Goal: Task Accomplishment & Management: Use online tool/utility

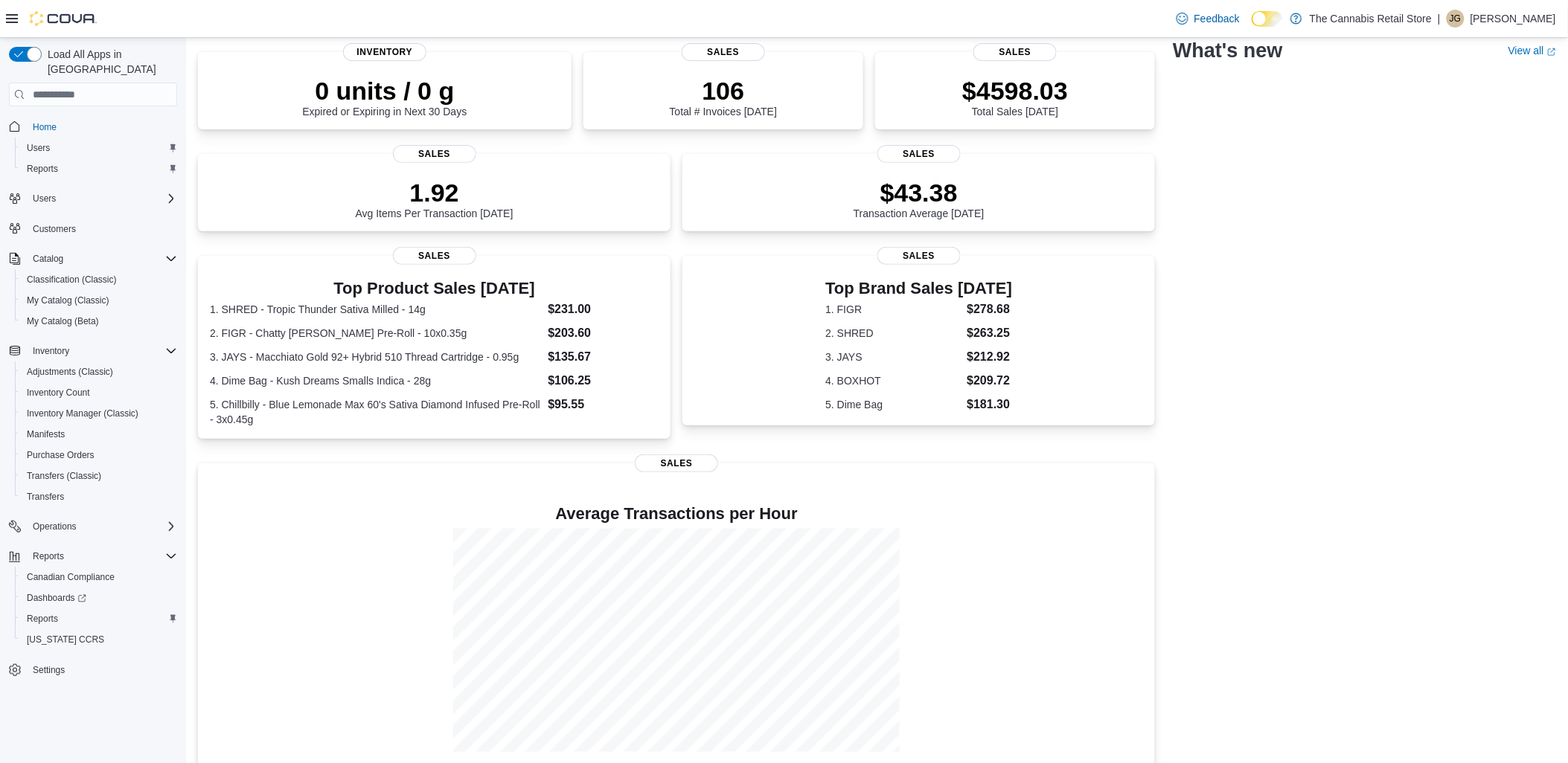
scroll to position [112, 0]
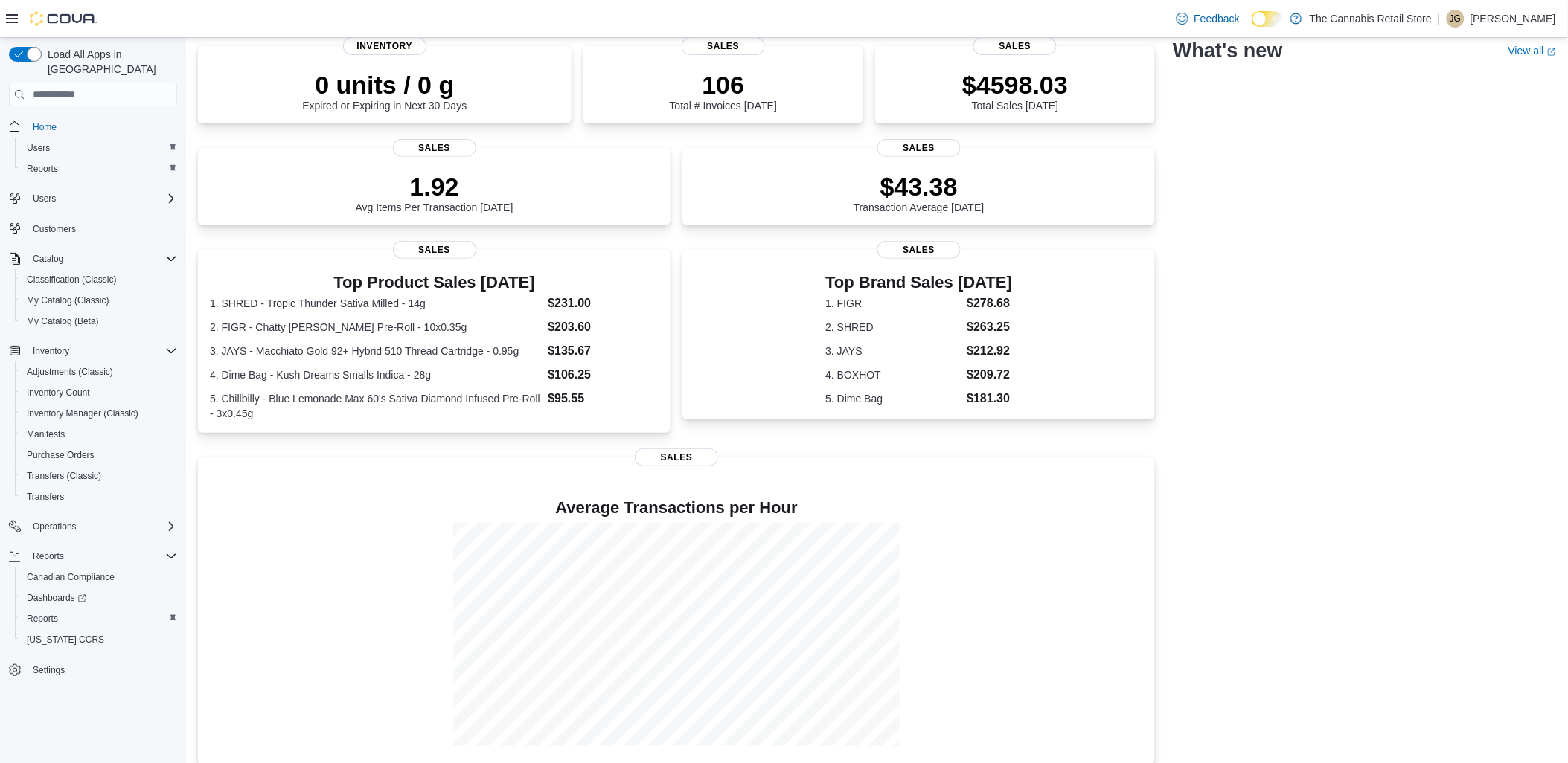
click at [1188, 746] on div "The Cannabis Retail Store - Leamington Updated 53 minute(s) ago 0 units / 0 g E…" at bounding box center [876, 381] width 1358 height 766
click at [1310, 268] on div "The Cannabis Retail Store - Leamington Updated 53 minute(s) ago 0 units / 0 g E…" at bounding box center [876, 381] width 1358 height 766
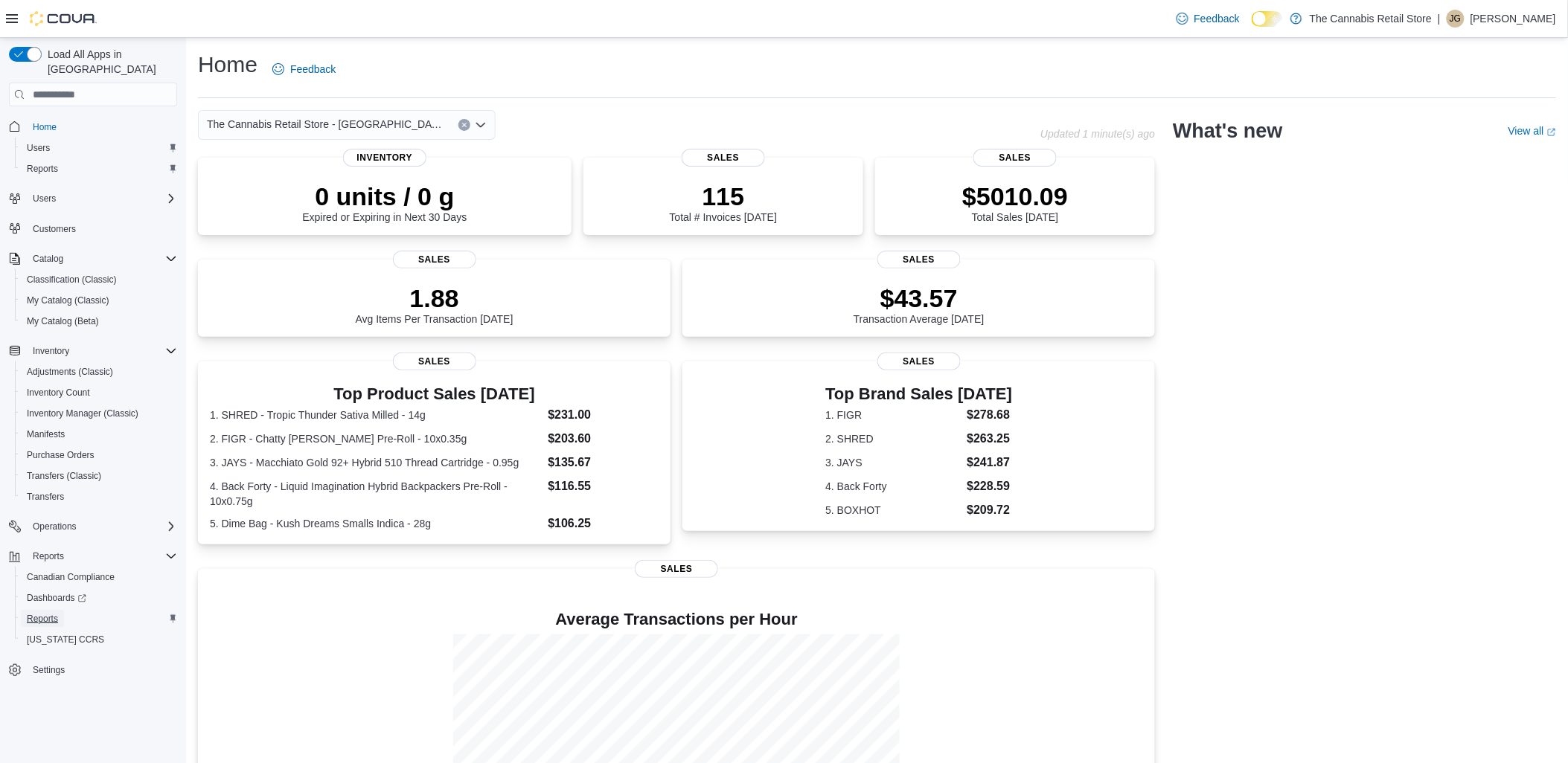
click at [43, 613] on span "Reports" at bounding box center [43, 619] width 32 height 12
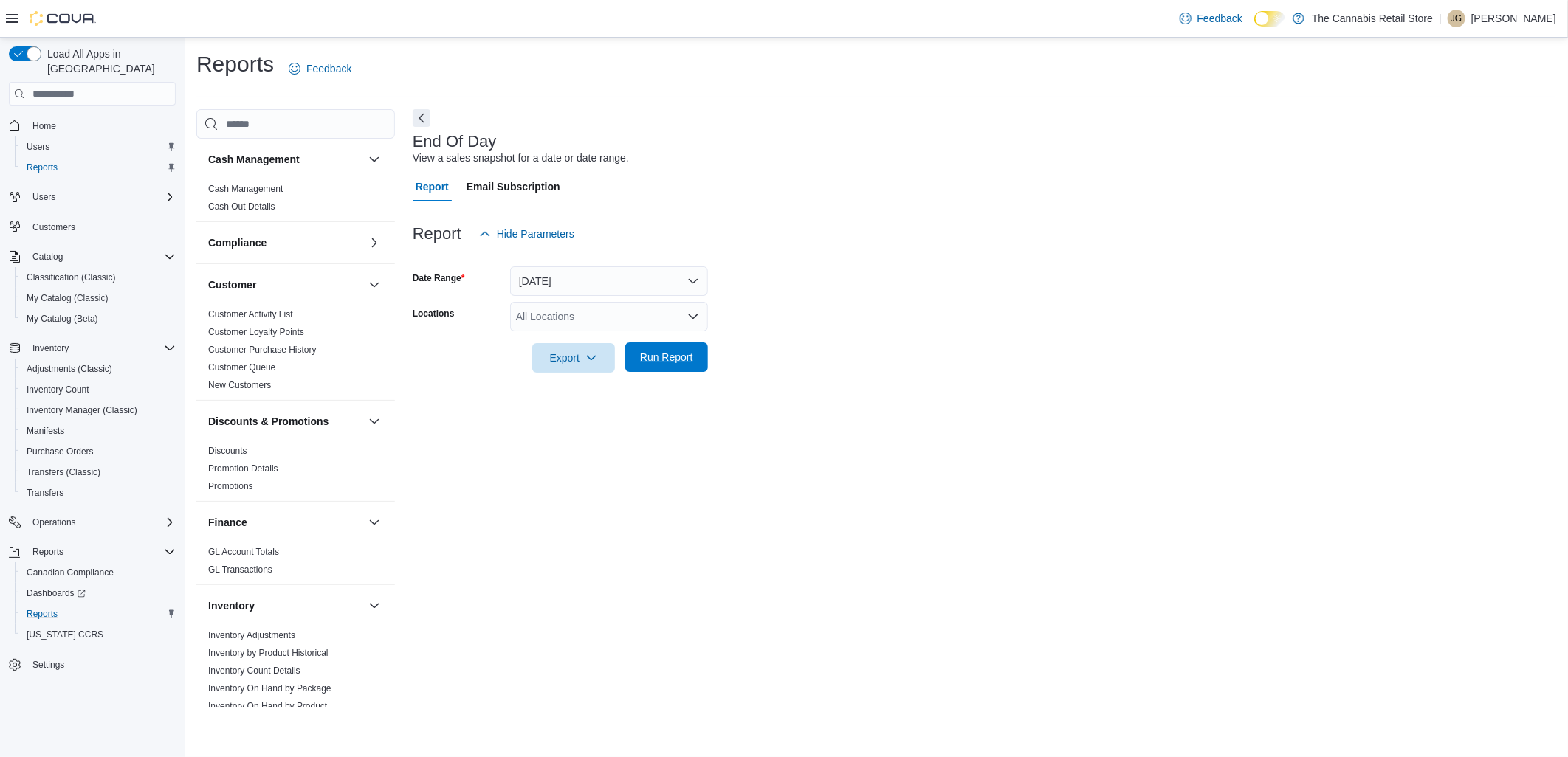
click at [656, 355] on span "Run Report" at bounding box center [666, 357] width 53 height 15
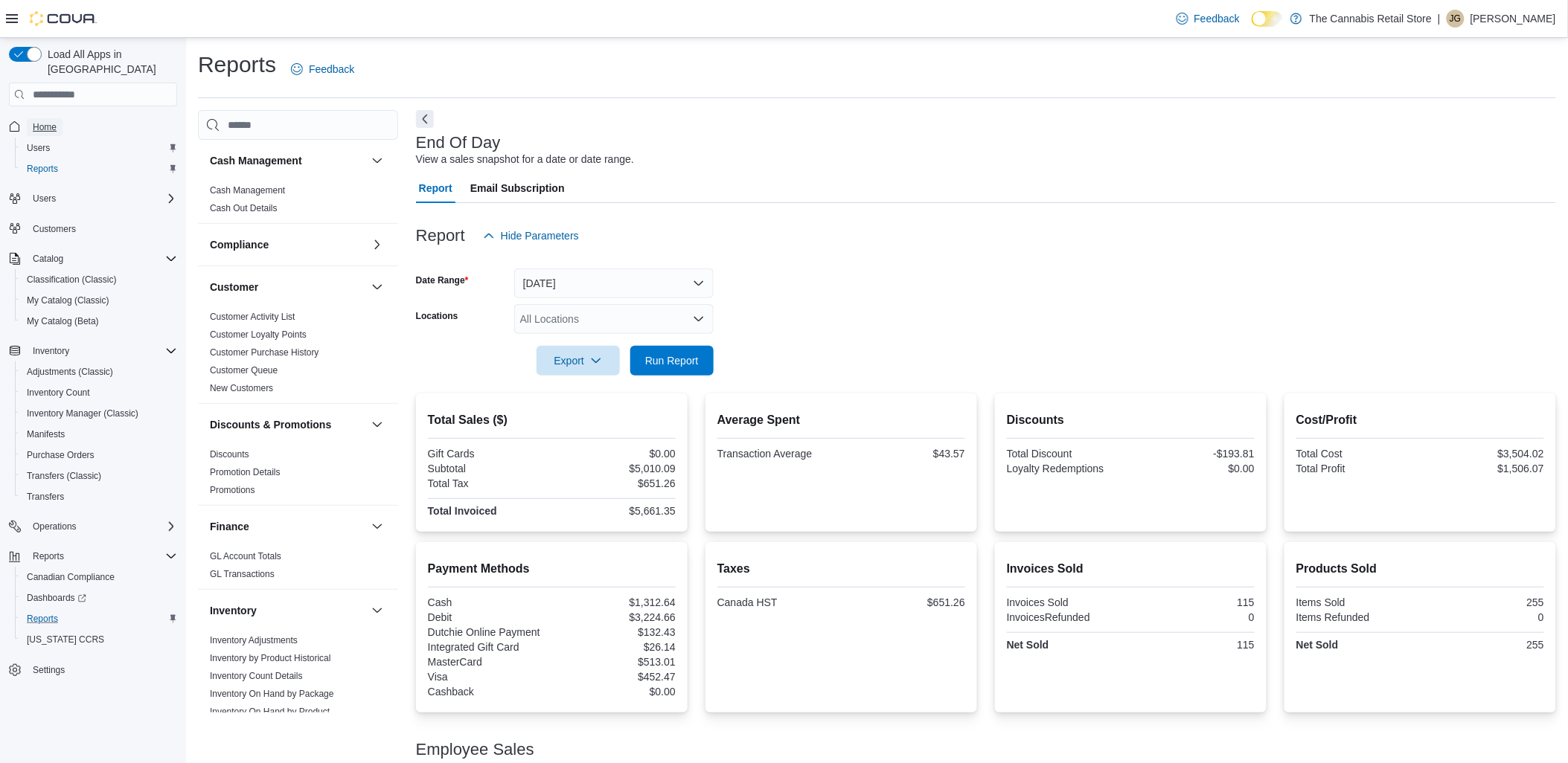
click at [45, 121] on span "Home" at bounding box center [45, 127] width 24 height 12
